Goal: Information Seeking & Learning: Find specific fact

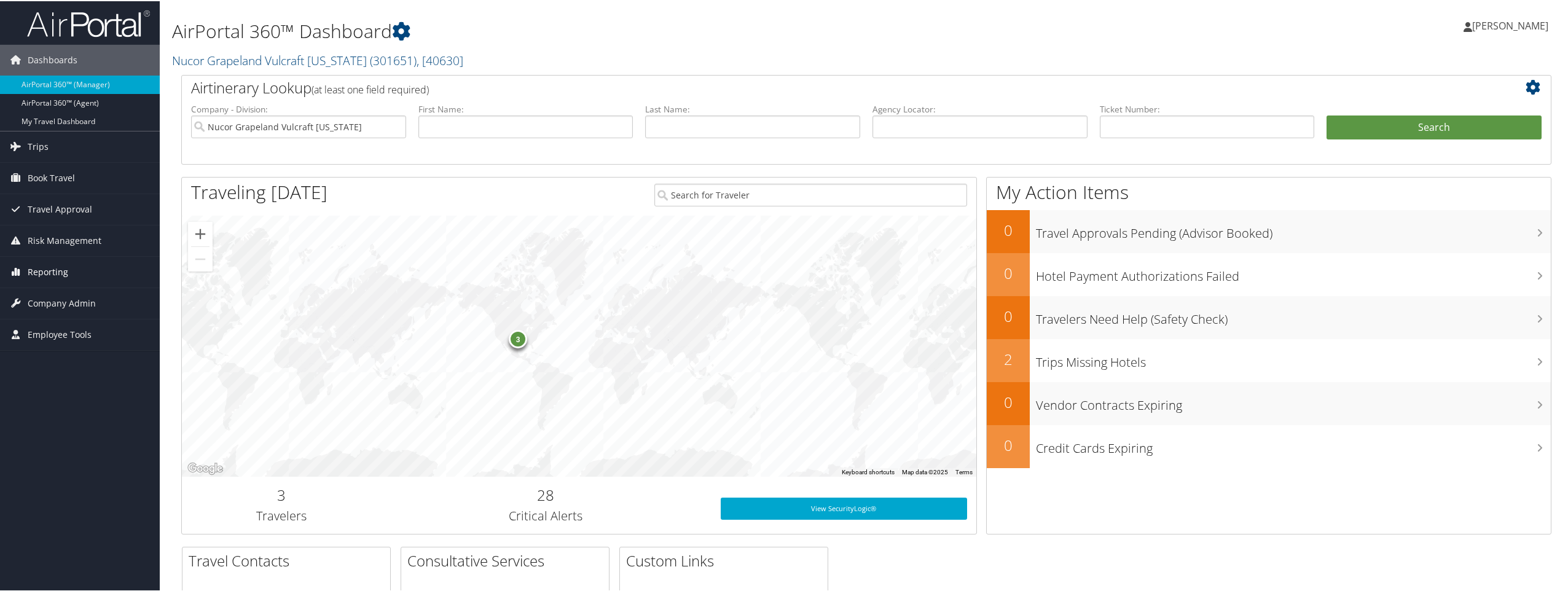
click at [56, 270] on span "Reporting" at bounding box center [48, 271] width 40 height 31
click at [55, 294] on link "Unused Tickets" at bounding box center [79, 295] width 159 height 18
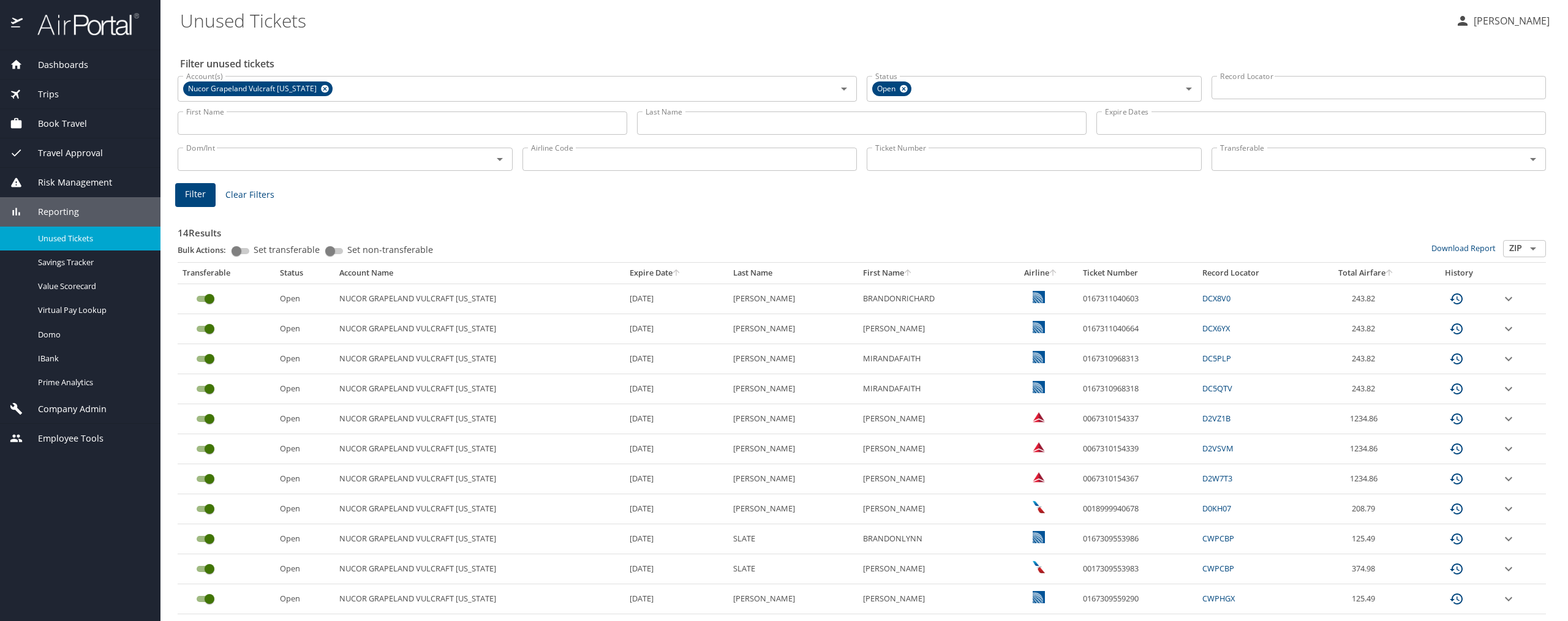
click at [559, 165] on input "Airline Code" at bounding box center [690, 160] width 335 height 24
type input "AA"
click at [201, 202] on button "Filter" at bounding box center [195, 195] width 40 height 24
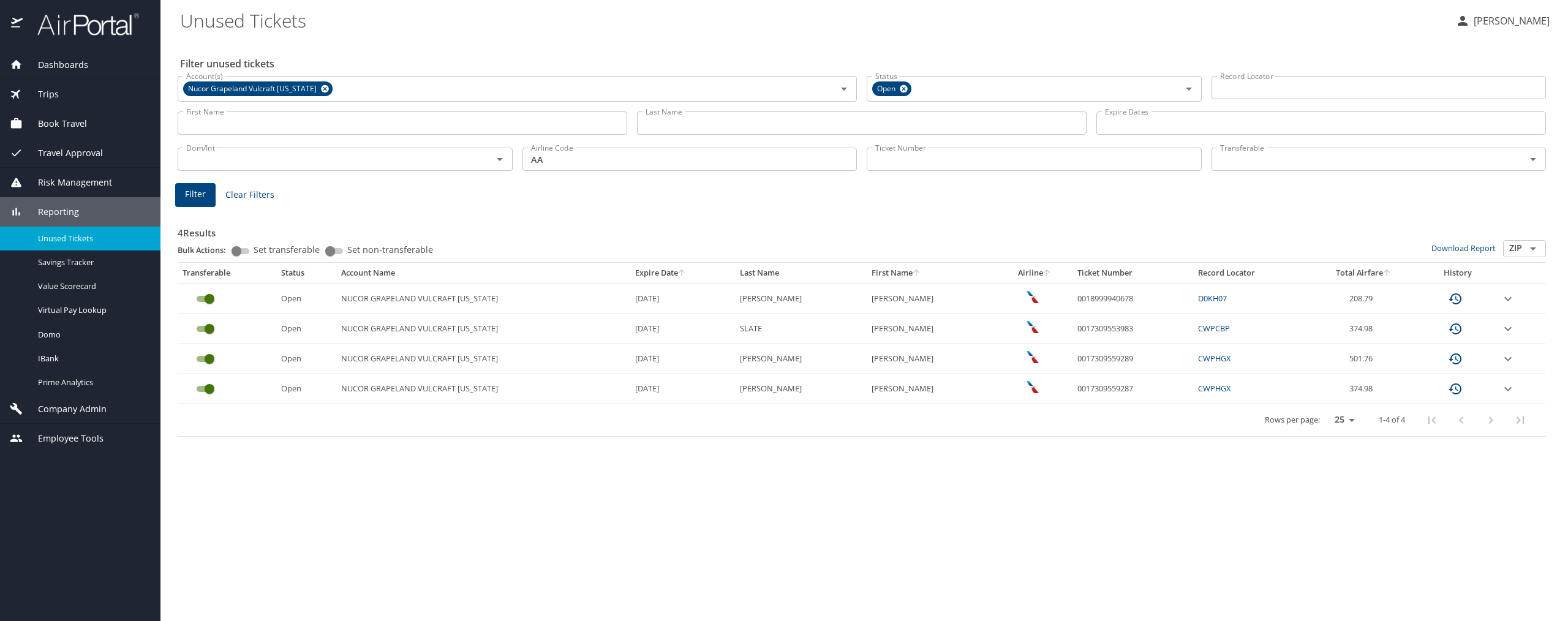
drag, startPoint x: 1129, startPoint y: 331, endPoint x: 1118, endPoint y: 328, distance: 11.4
click at [1129, 331] on td "0017309553983" at bounding box center [1133, 329] width 121 height 30
click at [1115, 328] on td "0017309553983" at bounding box center [1133, 329] width 121 height 30
drag, startPoint x: 1104, startPoint y: 327, endPoint x: 1047, endPoint y: 327, distance: 57.0
click at [1072, 327] on td "0017309553983" at bounding box center [1133, 329] width 121 height 30
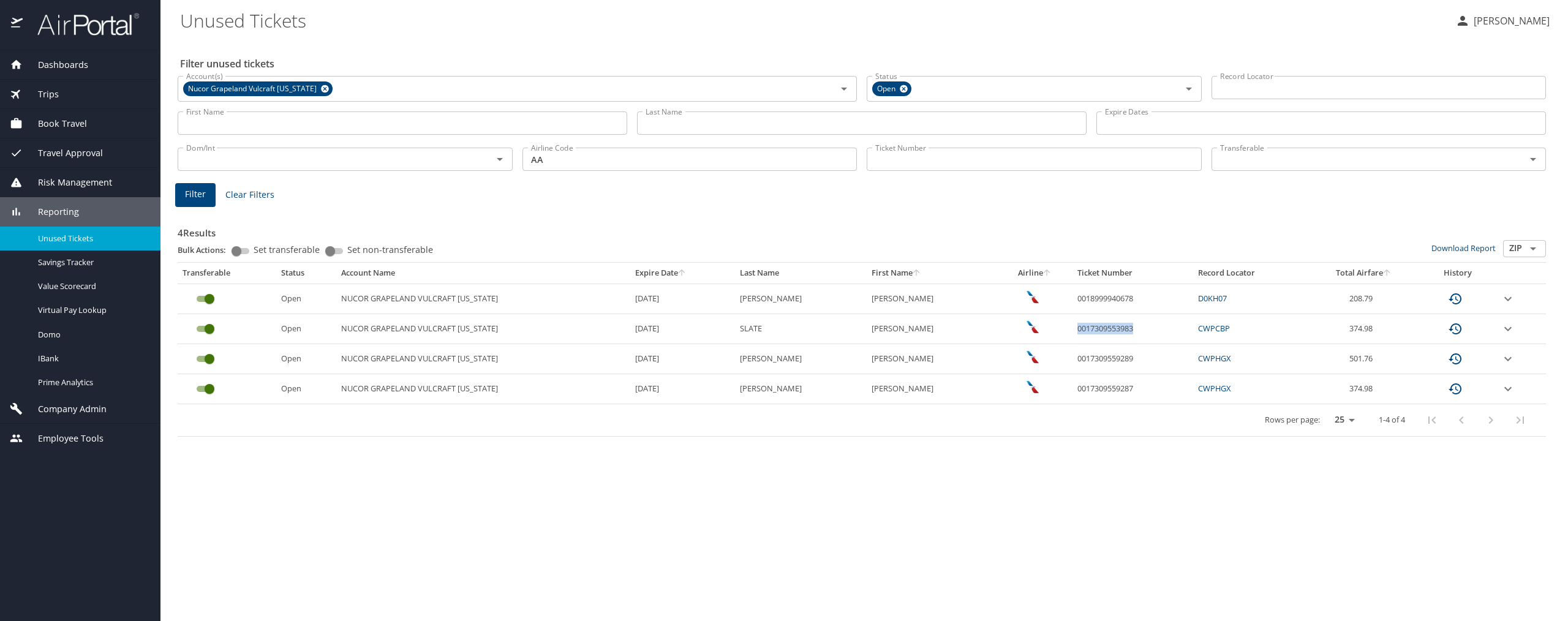
copy td "0017309553983"
